Goal: Go to known website: Access a specific website the user already knows

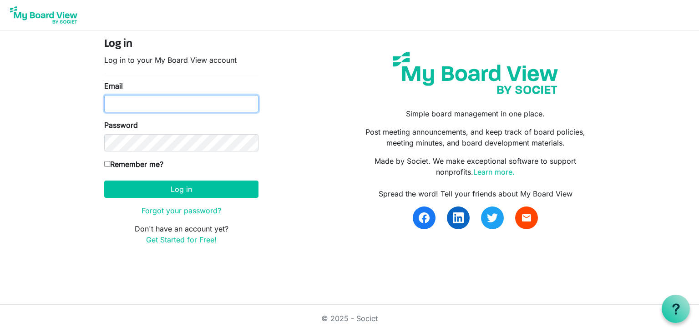
click at [136, 101] on input "Email" at bounding box center [181, 103] width 154 height 17
type input "[EMAIL_ADDRESS][DOMAIN_NAME]"
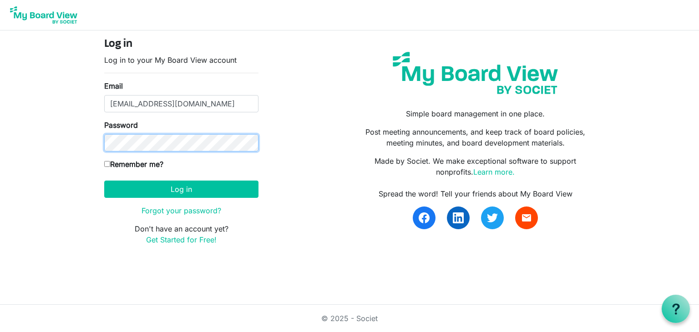
click at [104, 181] on button "Log in" at bounding box center [181, 189] width 154 height 17
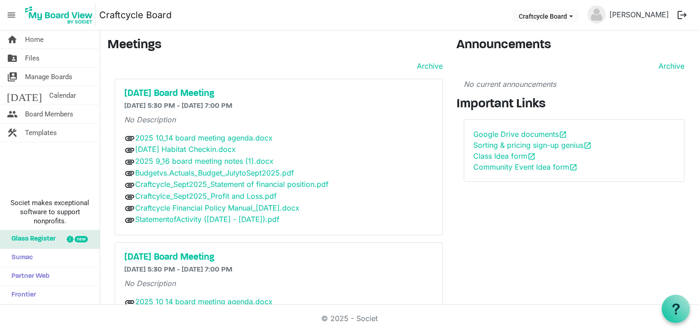
click at [337, 144] on div "attachment 9-23-25 Habitat Checkin.docx" at bounding box center [278, 150] width 309 height 12
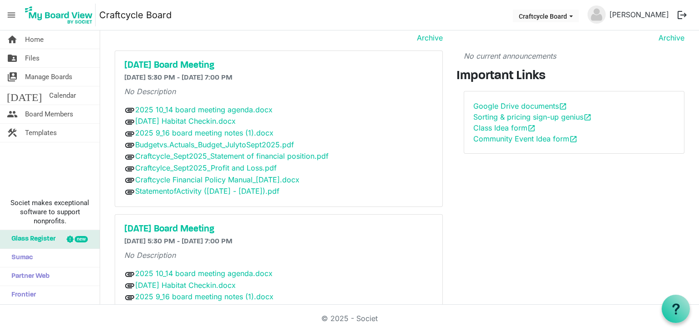
scroll to position [29, 0]
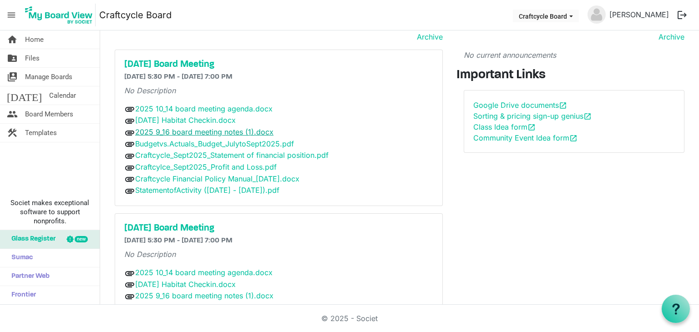
click at [231, 128] on link "2025 9_16 board meeting notes (1).docx" at bounding box center [204, 131] width 138 height 9
click at [186, 107] on link "2025 10_14 board meeting agenda.docx" at bounding box center [203, 108] width 137 height 9
